Goal: Transaction & Acquisition: Purchase product/service

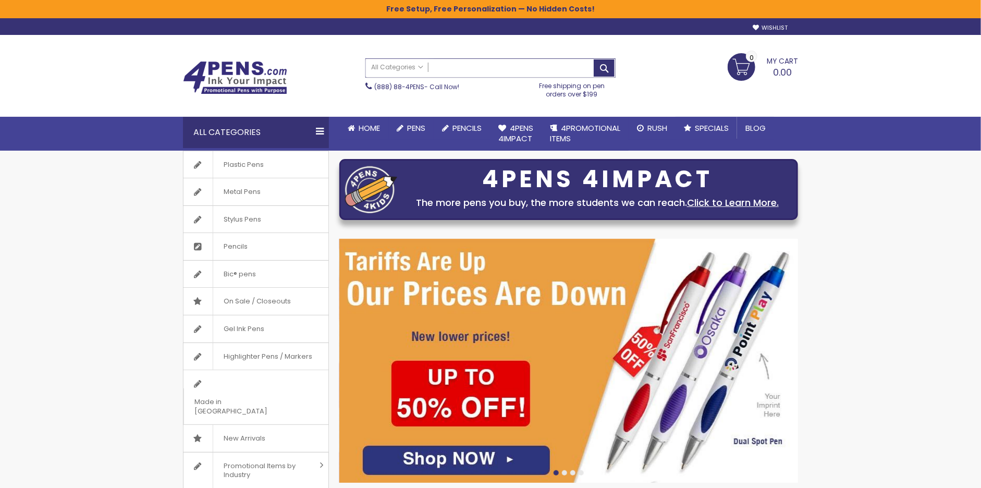
click at [559, 71] on input "Search" at bounding box center [490, 68] width 249 height 18
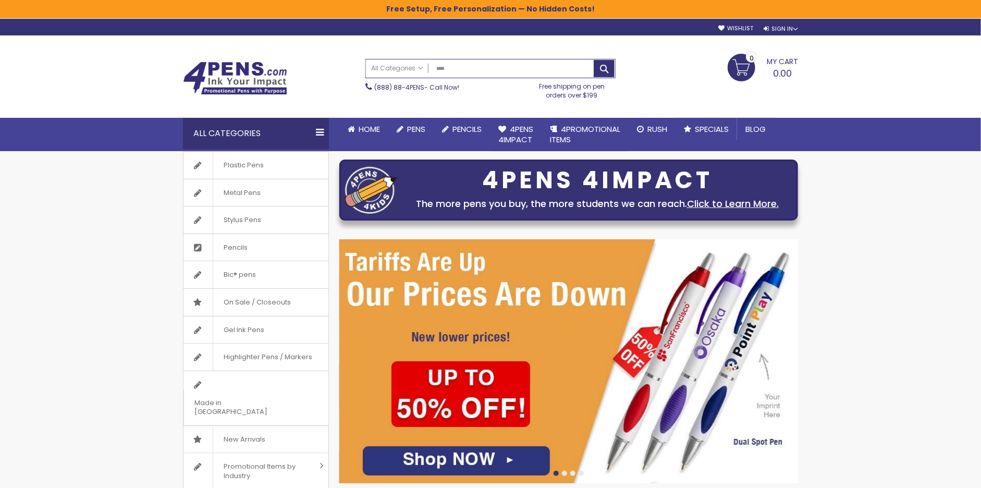
type input "*****"
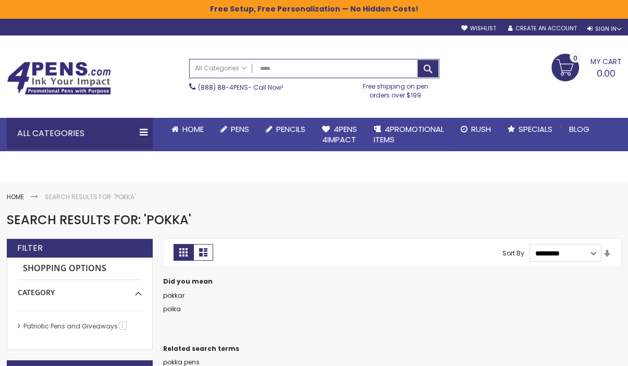
click at [36, 81] on img at bounding box center [59, 77] width 104 height 33
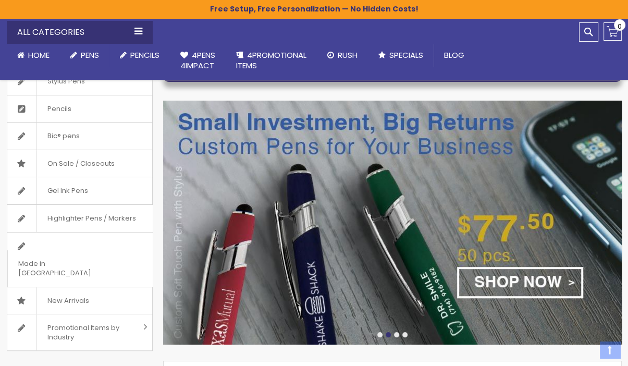
scroll to position [199, 0]
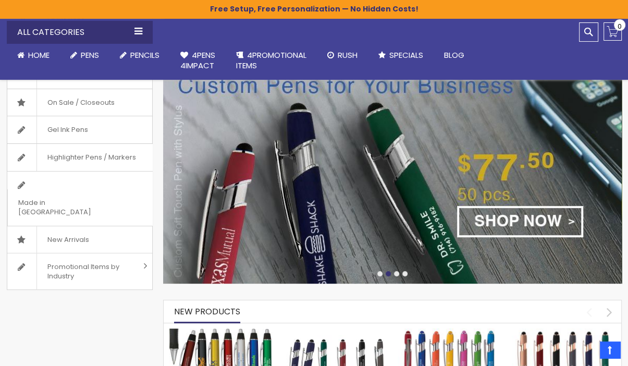
click at [396, 271] on div at bounding box center [396, 273] width 5 height 5
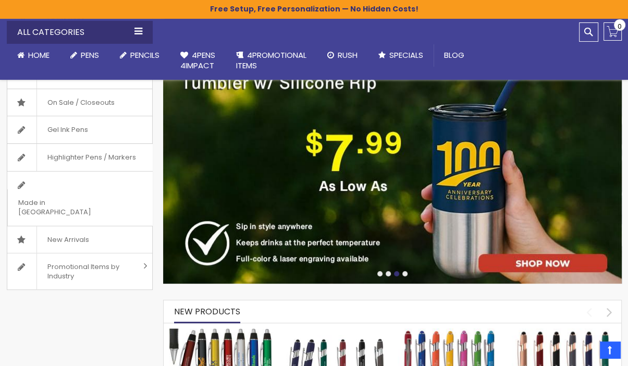
click at [378, 273] on div at bounding box center [379, 273] width 5 height 5
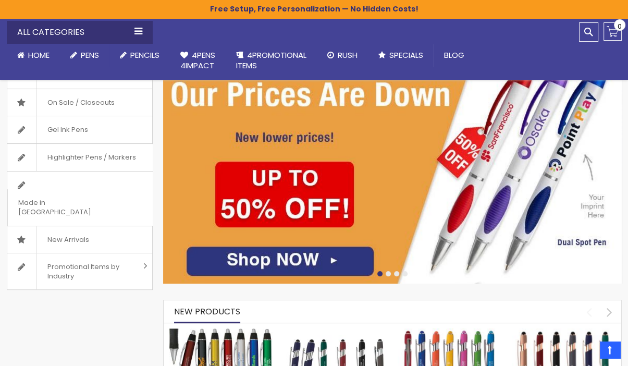
click at [485, 157] on img at bounding box center [392, 162] width 458 height 244
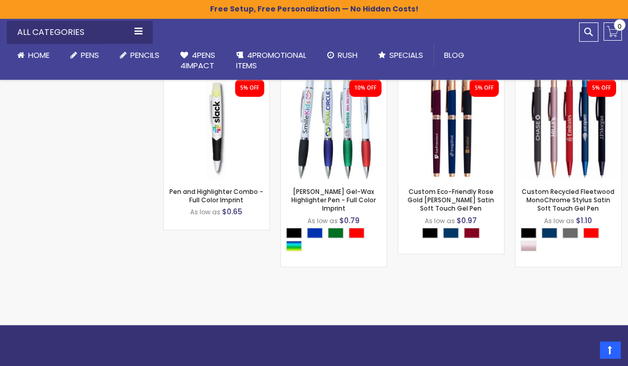
scroll to position [1921, 0]
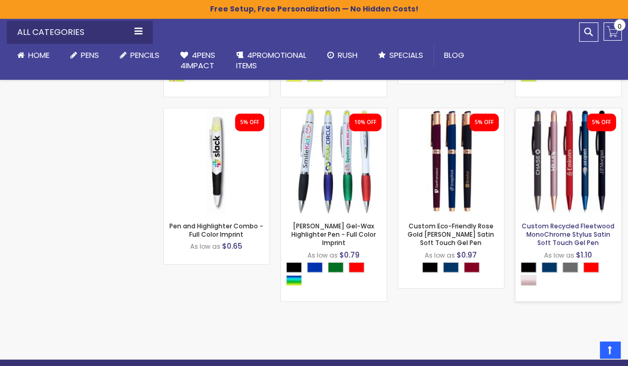
click at [563, 228] on link "Custom Recycled Fleetwood MonoChrome Stylus Satin Soft Touch Gel Pen" at bounding box center [568, 234] width 93 height 26
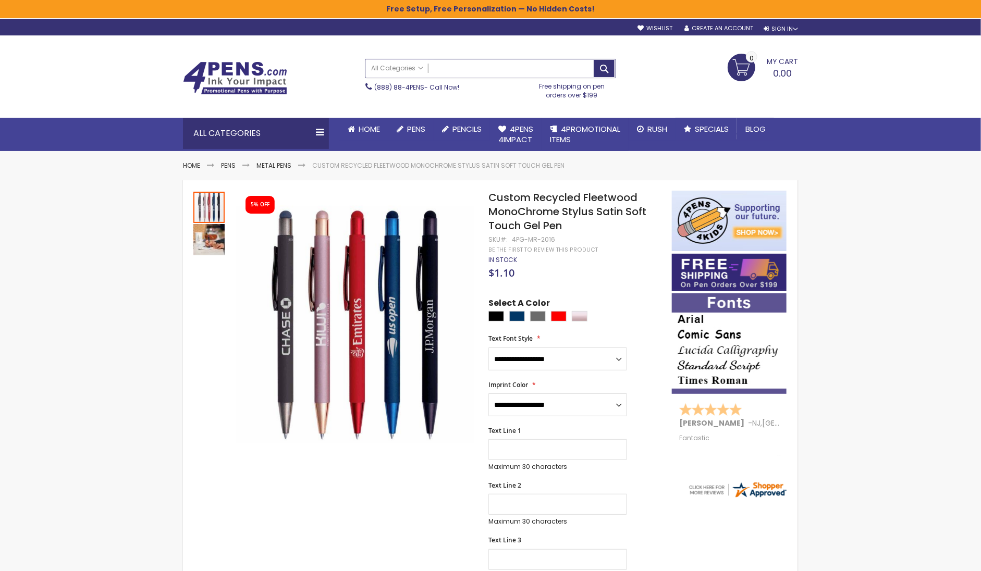
click at [539, 68] on input "Search" at bounding box center [490, 68] width 249 height 18
paste input "**********"
click at [599, 69] on button "Search" at bounding box center [603, 68] width 21 height 17
type input "**********"
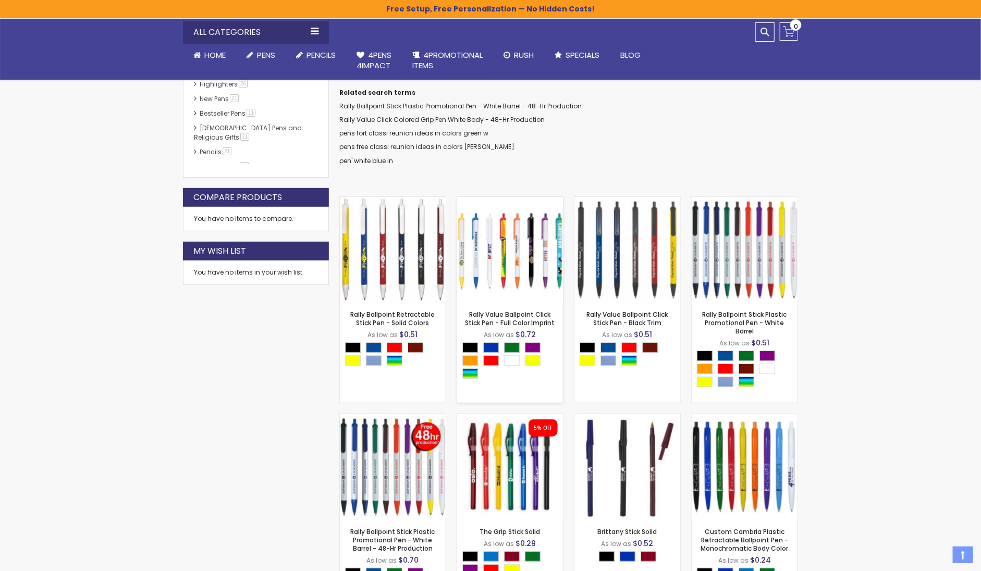
scroll to position [233, 0]
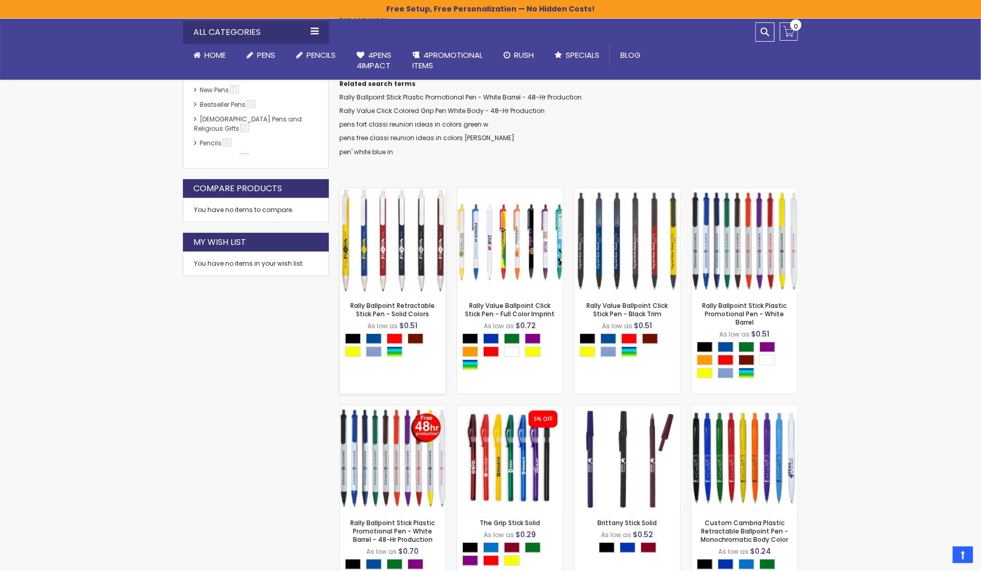
click at [410, 276] on div "- *** + Add to Cart" at bounding box center [393, 277] width 106 height 18
click at [407, 309] on link "Rally Ballpoint Retractable Stick Pen - Solid Colors" at bounding box center [393, 309] width 84 height 17
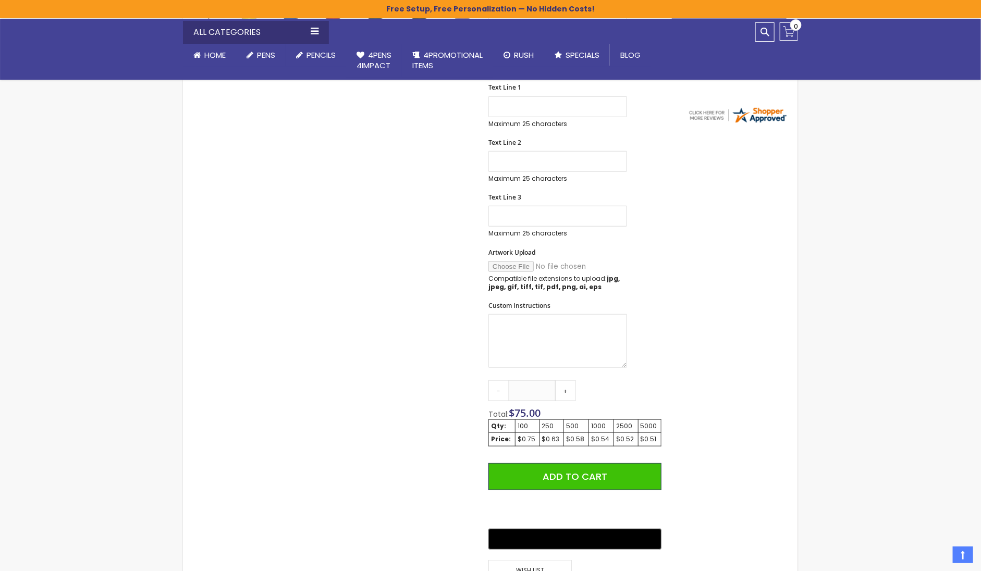
scroll to position [398, 0]
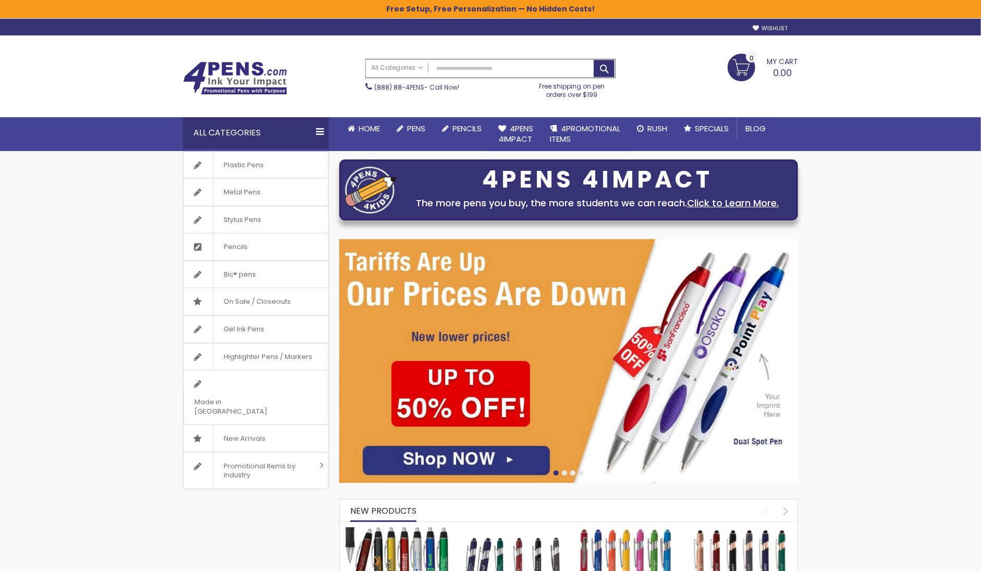
click at [539, 59] on input "Search" at bounding box center [490, 68] width 249 height 18
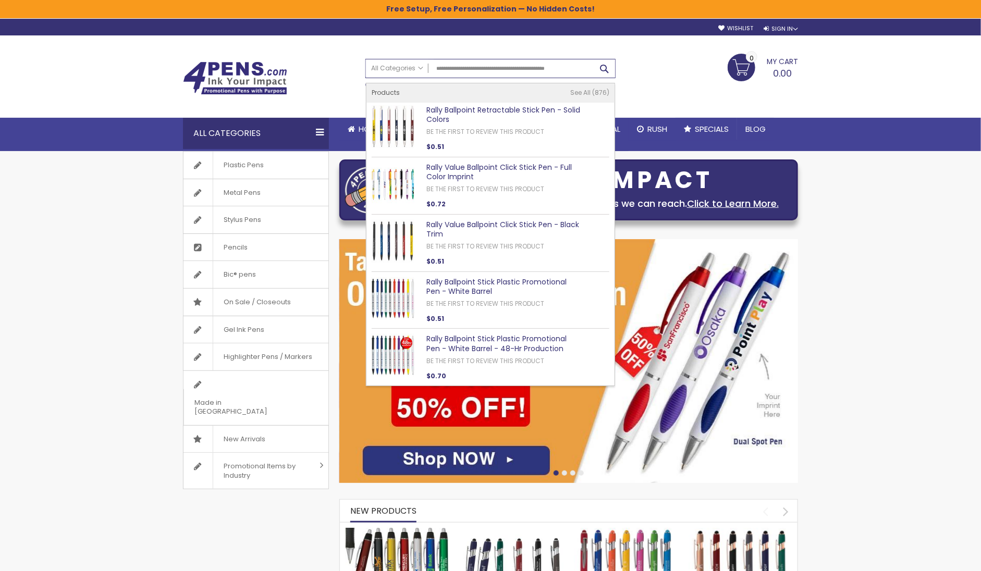
click at [609, 71] on button "Search" at bounding box center [603, 68] width 21 height 17
type input "**********"
click at [557, 113] on link "Rally Ballpoint Retractable Stick Pen - Solid Colors" at bounding box center [503, 115] width 154 height 20
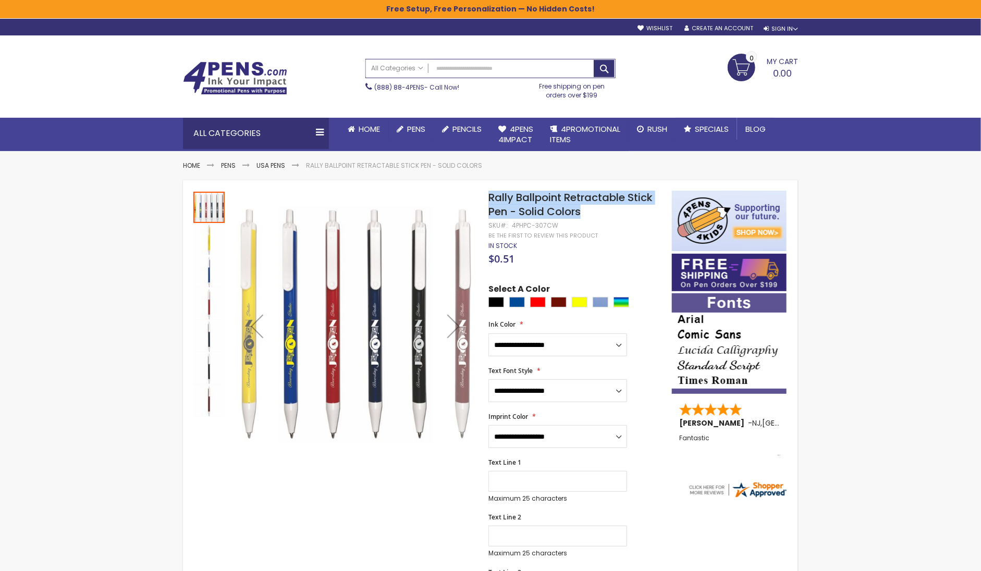
drag, startPoint x: 489, startPoint y: 195, endPoint x: 586, endPoint y: 213, distance: 98.5
click at [586, 213] on h1 "Rally Ballpoint Retractable Stick Pen - Solid Colors" at bounding box center [574, 205] width 173 height 28
copy span "Rally Ballpoint Retractable Stick Pen - Solid Colors"
click at [263, 86] on img at bounding box center [235, 77] width 104 height 33
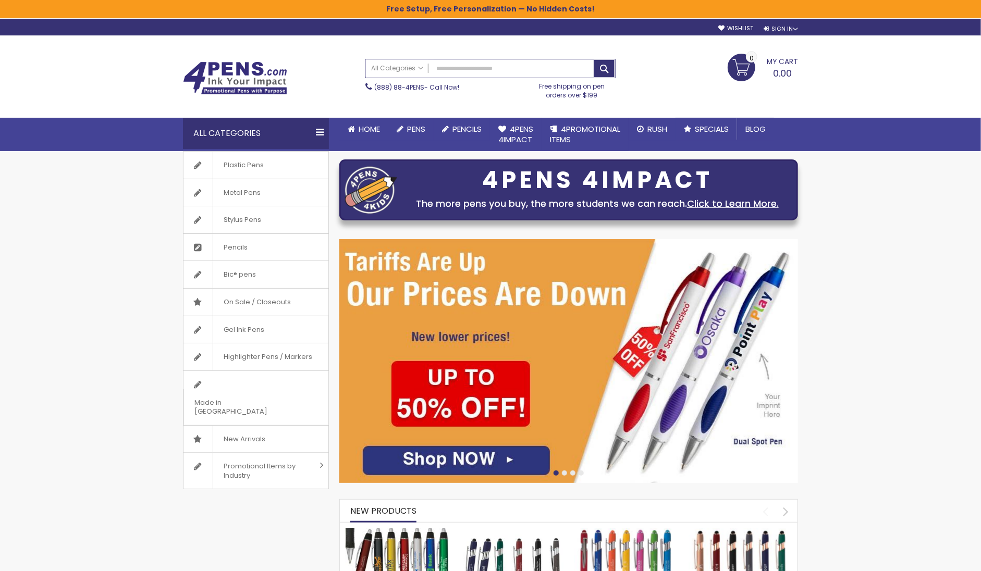
click at [564, 470] on div at bounding box center [564, 472] width 5 height 5
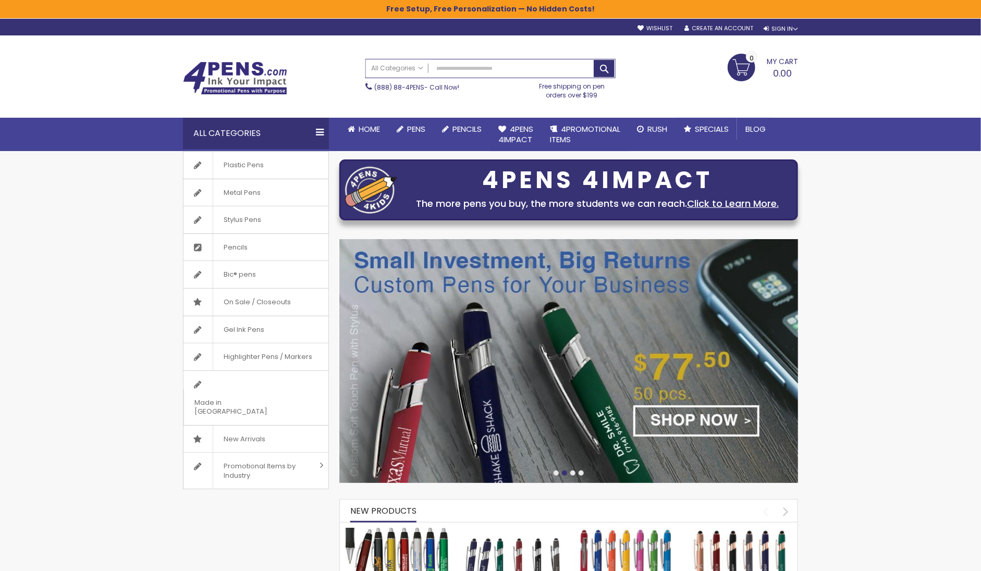
click at [574, 472] on div at bounding box center [572, 472] width 5 height 5
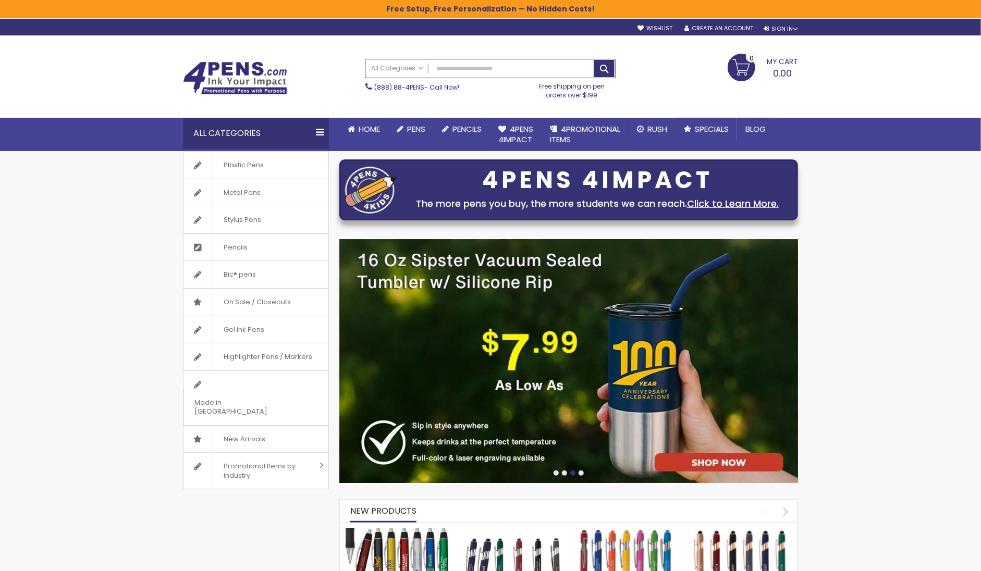
click at [580, 472] on div at bounding box center [580, 472] width 5 height 5
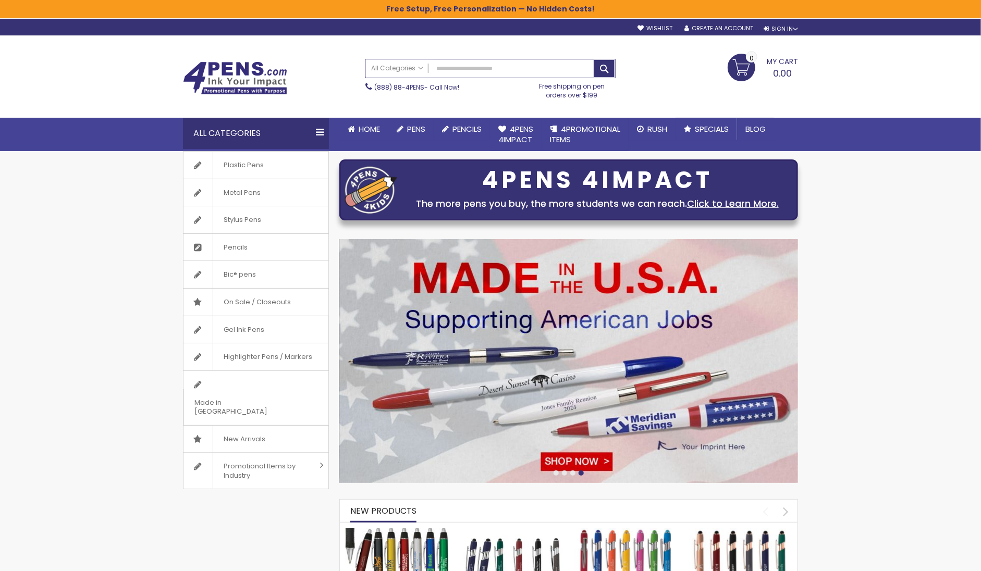
click at [574, 474] on div at bounding box center [572, 472] width 5 height 5
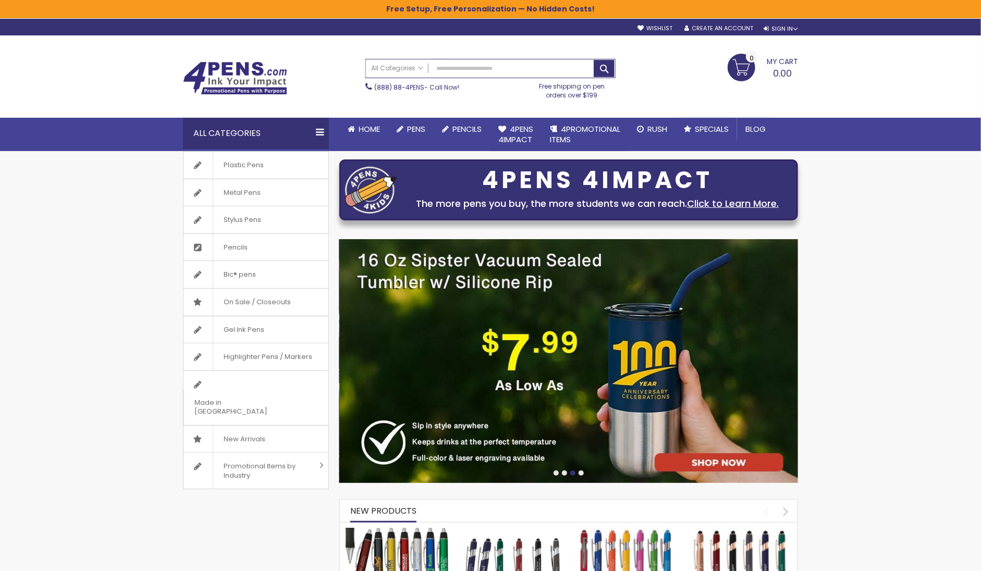
click at [555, 470] on div at bounding box center [555, 472] width 5 height 5
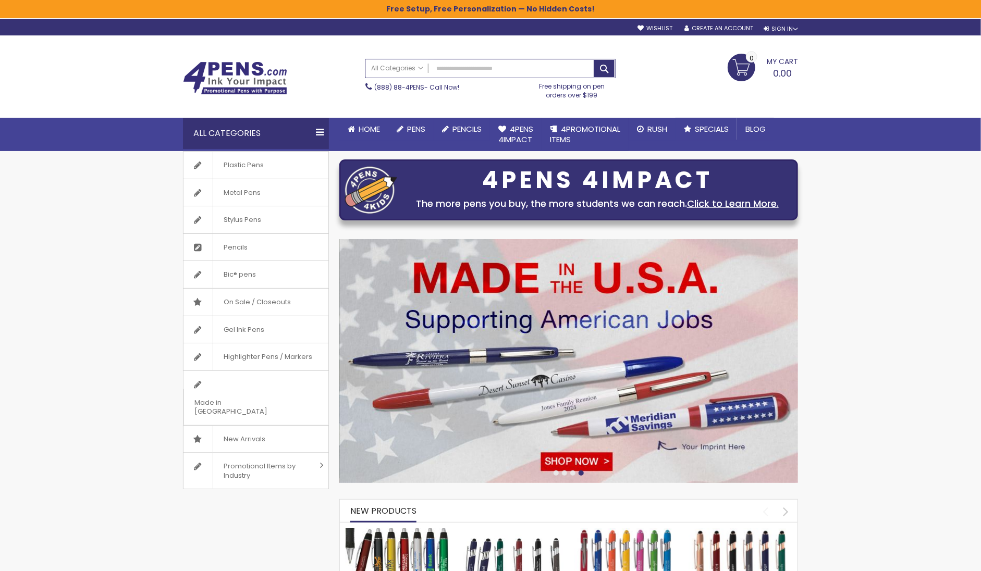
click at [573, 470] on div at bounding box center [572, 472] width 5 height 5
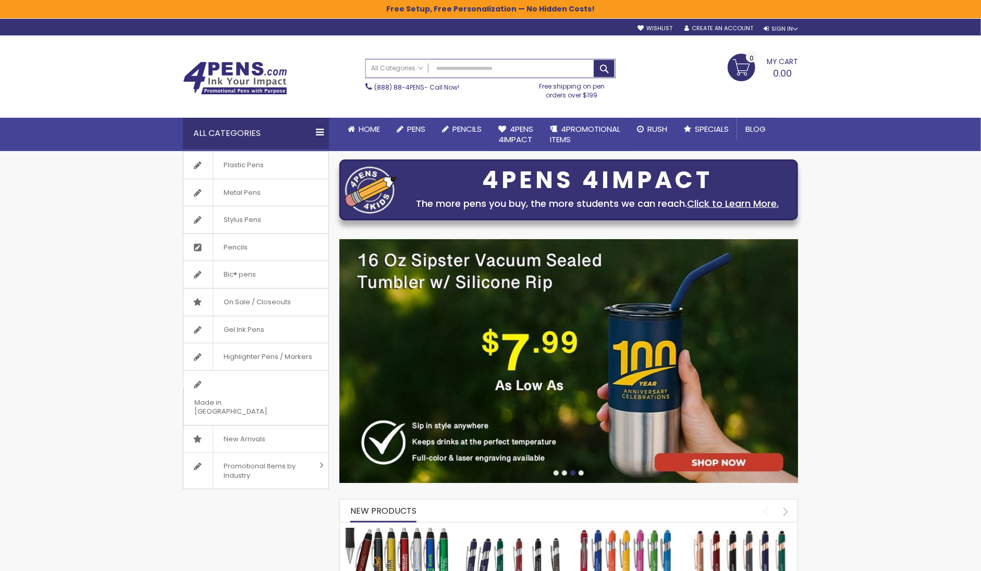
click at [563, 471] on div at bounding box center [564, 472] width 5 height 5
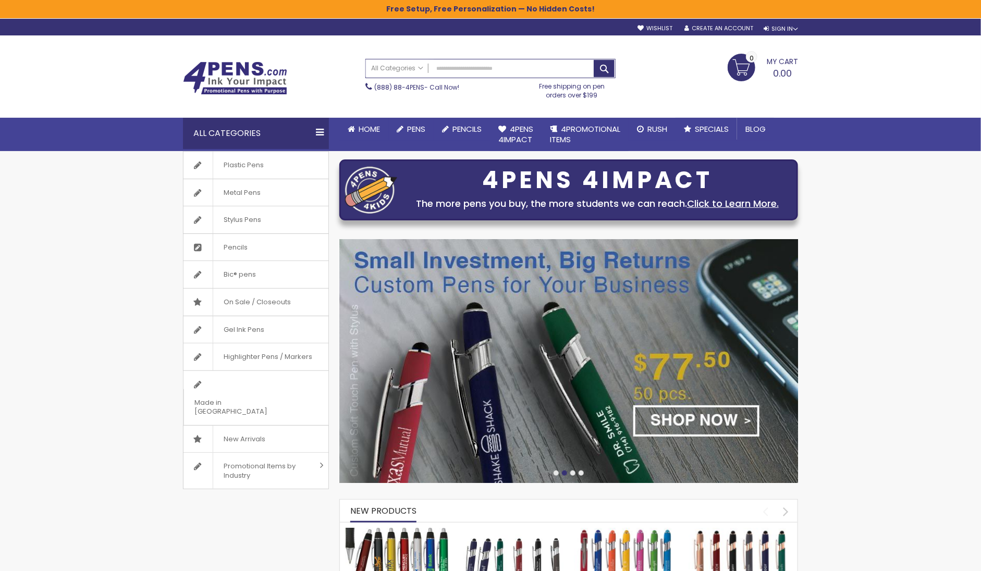
click at [555, 470] on div at bounding box center [555, 472] width 5 height 5
